Goal: Transaction & Acquisition: Download file/media

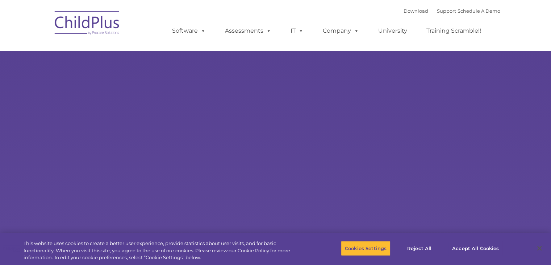
select select "MEDIUM"
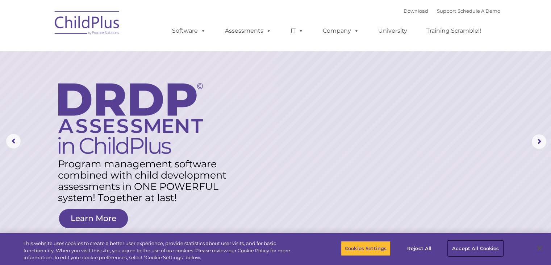
click at [476, 247] on button "Accept All Cookies" at bounding box center [475, 247] width 55 height 15
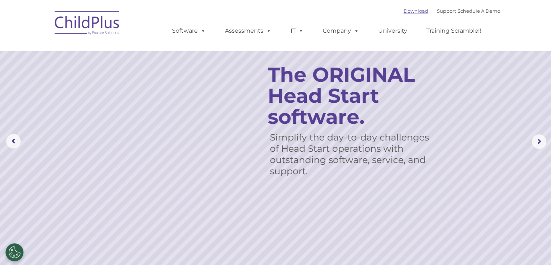
click at [406, 11] on link "Download" at bounding box center [416, 11] width 25 height 6
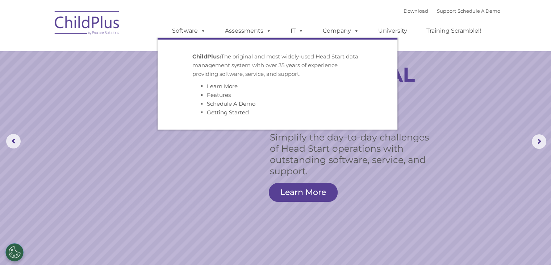
click at [257, 71] on p "ChildPlus: The original and most widely-used Head Start data management system …" at bounding box center [277, 65] width 170 height 26
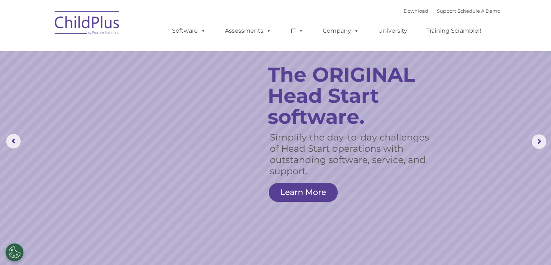
click at [314, 4] on nav "Download Support | Schedule A Demo  MENU MENU Software ChildPlus: The original…" at bounding box center [275, 25] width 551 height 51
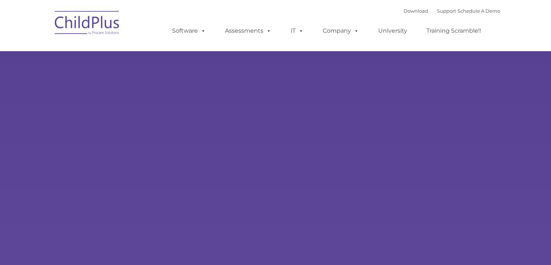
type input ""
select select "MEDIUM"
type input ""
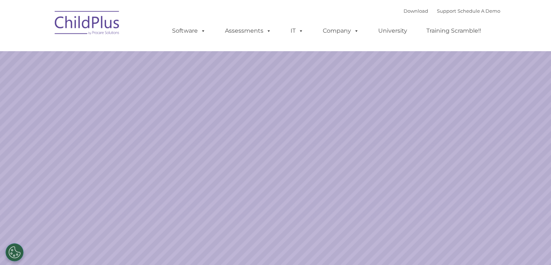
select select "MEDIUM"
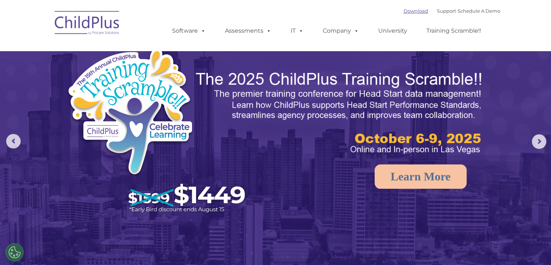
click at [404, 11] on link "Download" at bounding box center [416, 11] width 25 height 6
click at [101, 24] on img at bounding box center [87, 24] width 72 height 36
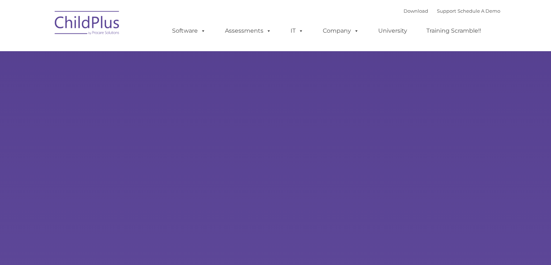
select select "MEDIUM"
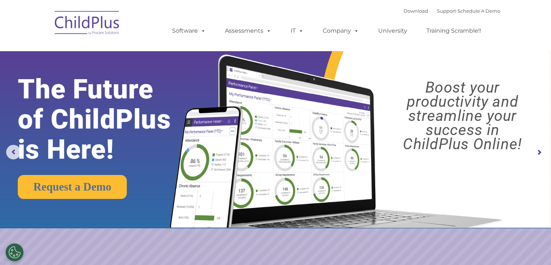
drag, startPoint x: 293, startPoint y: 184, endPoint x: 534, endPoint y: 152, distance: 243.6
click at [534, 152] on rs-arrow at bounding box center [539, 152] width 14 height 14
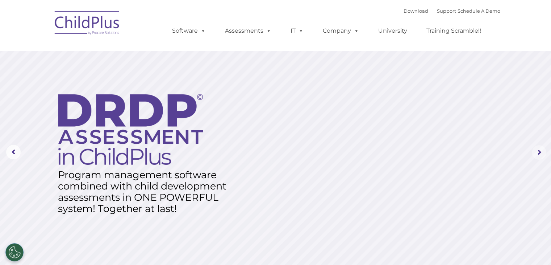
click at [539, 153] on rs-arrow at bounding box center [539, 152] width 14 height 14
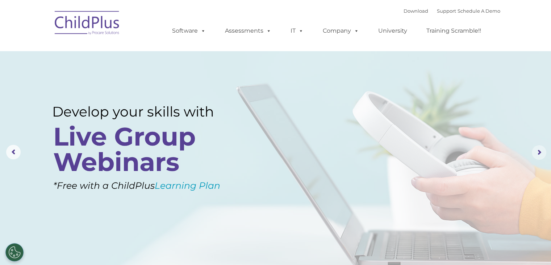
click at [539, 153] on rs-arrow at bounding box center [539, 152] width 14 height 14
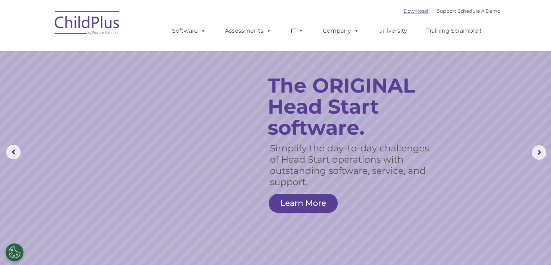
click at [407, 9] on link "Download" at bounding box center [416, 11] width 25 height 6
